Goal: Navigation & Orientation: Understand site structure

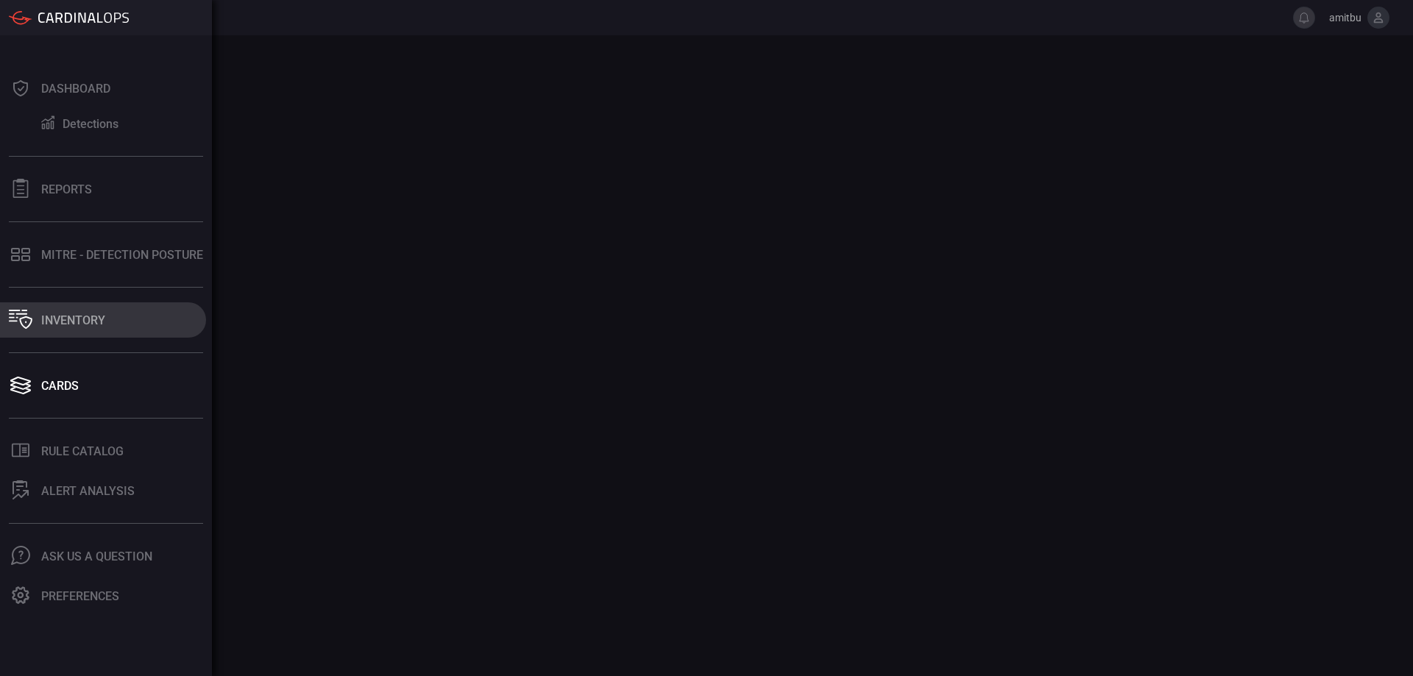
click at [19, 315] on icon at bounding box center [21, 319] width 24 height 19
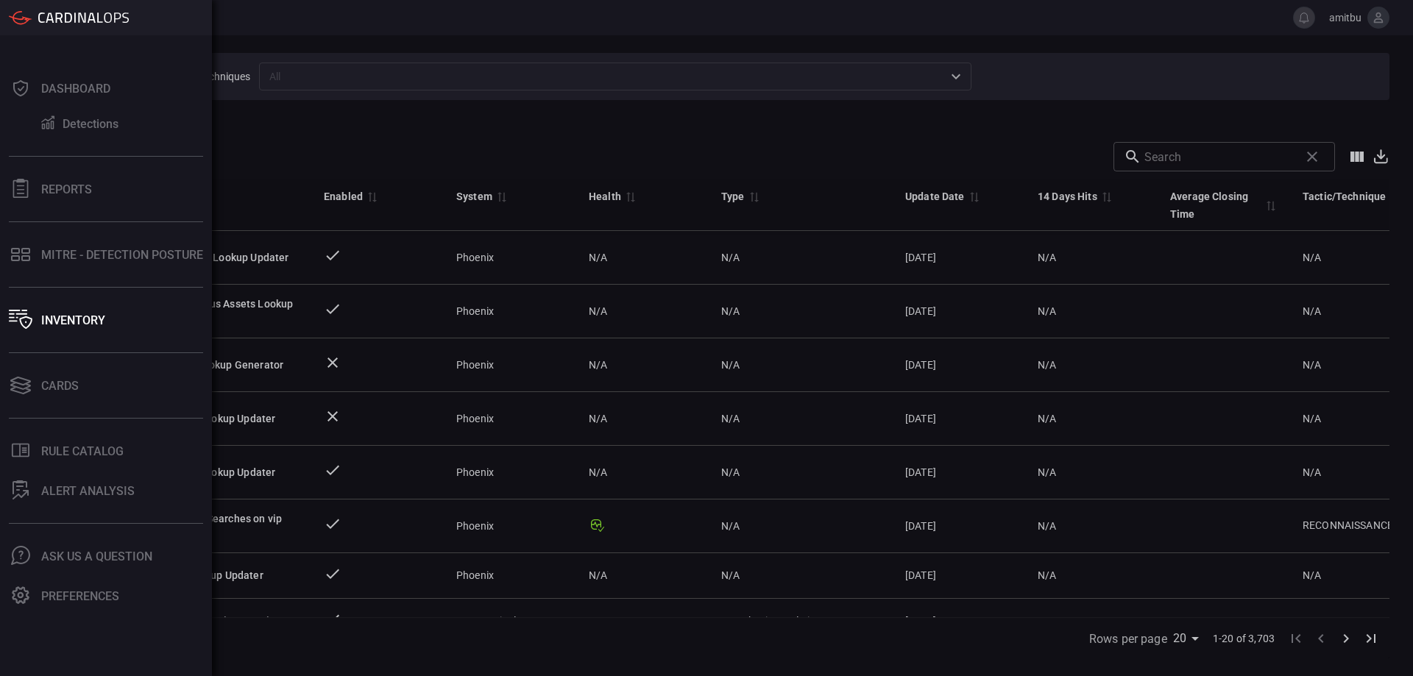
click at [18, 403] on div "Dashboard Detections Reports MITRE - Detection Posture Inventory Cards .st0_rul…" at bounding box center [106, 355] width 212 height 641
click at [32, 388] on icon at bounding box center [21, 385] width 24 height 21
